Goal: Navigation & Orientation: Go to known website

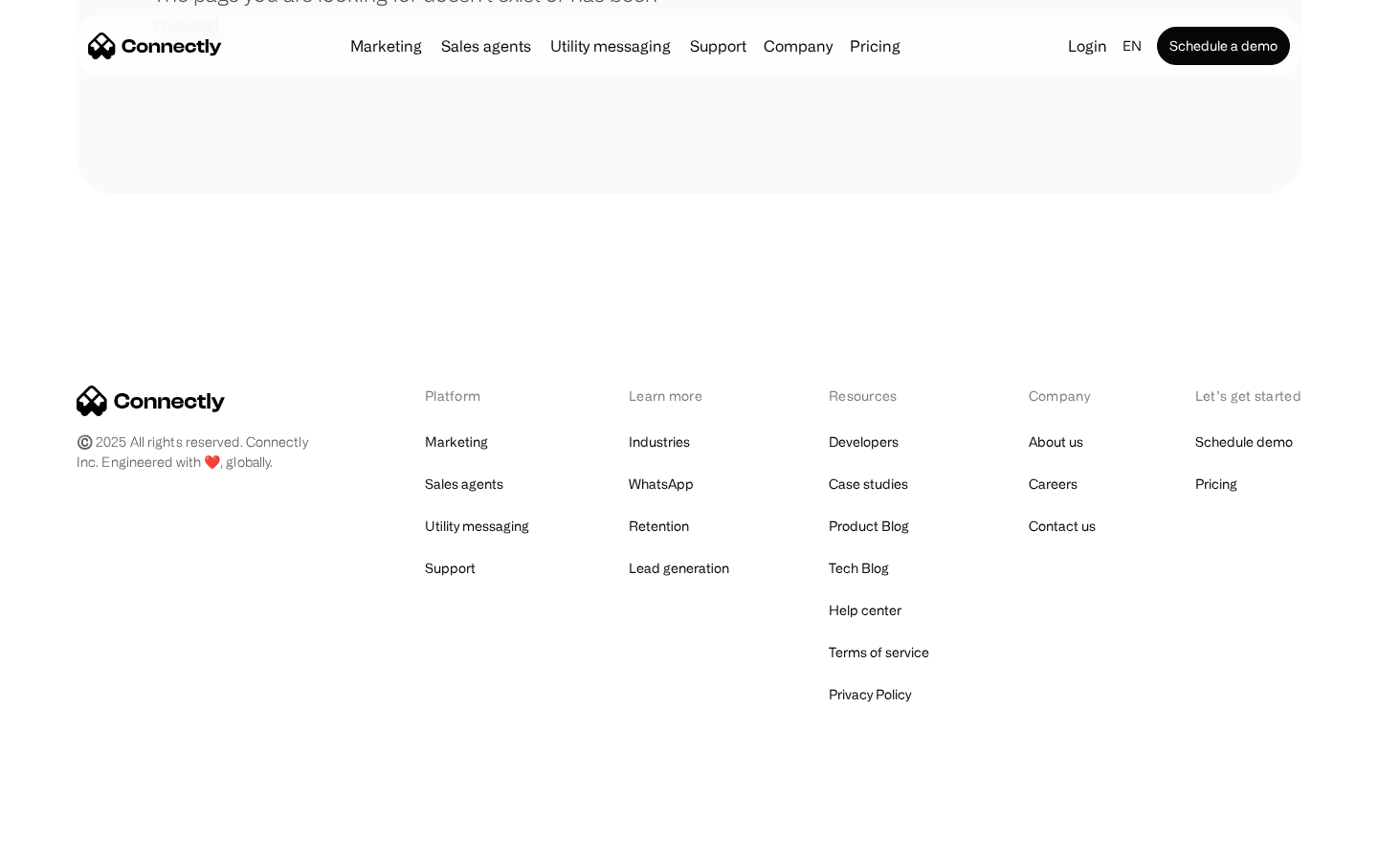
scroll to position [349, 0]
